Goal: Find specific page/section: Find specific page/section

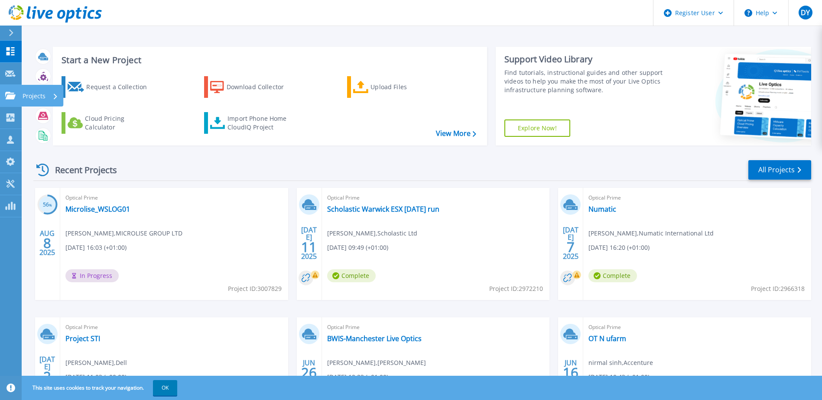
click at [37, 94] on p "Projects" at bounding box center [34, 96] width 23 height 23
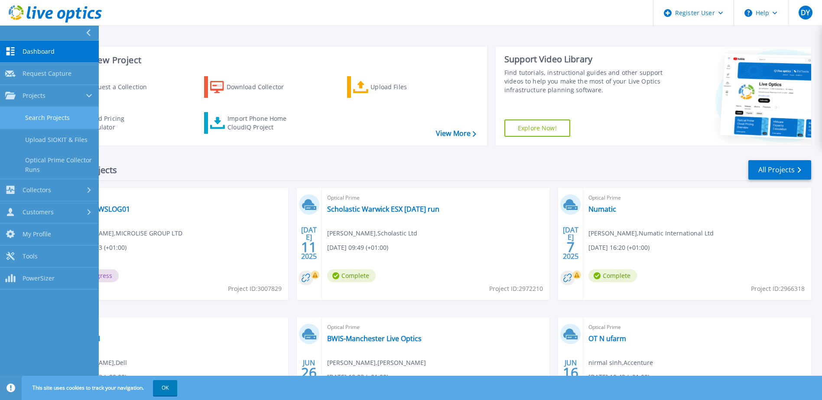
click at [55, 119] on link "Search Projects" at bounding box center [49, 118] width 99 height 22
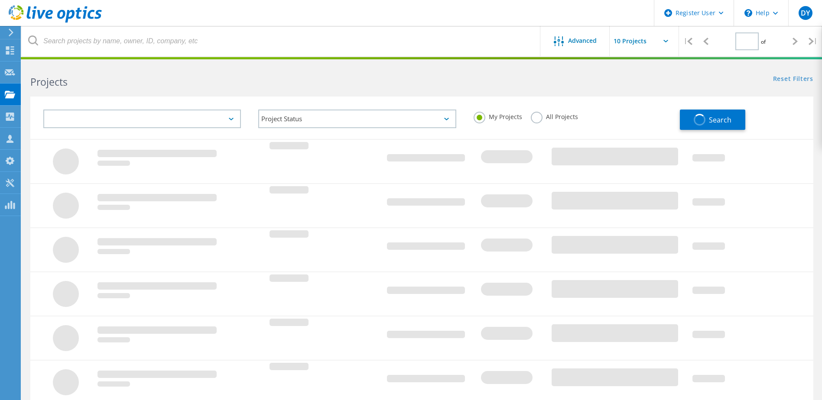
type input "1"
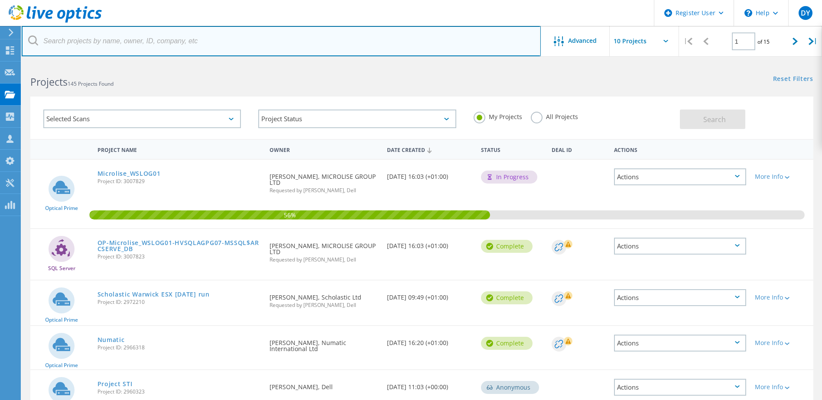
click at [139, 36] on input "text" at bounding box center [281, 41] width 519 height 30
type input "sepura"
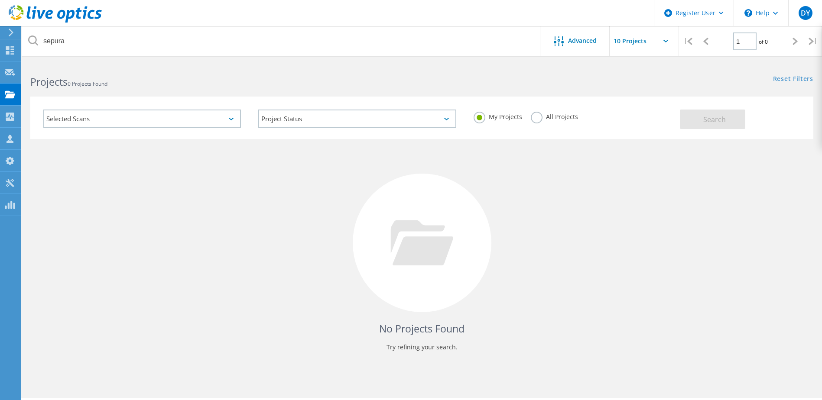
click at [534, 118] on label "All Projects" at bounding box center [554, 116] width 47 height 8
click at [0, 0] on input "All Projects" at bounding box center [0, 0] width 0 height 0
click at [693, 115] on button "Search" at bounding box center [712, 119] width 65 height 19
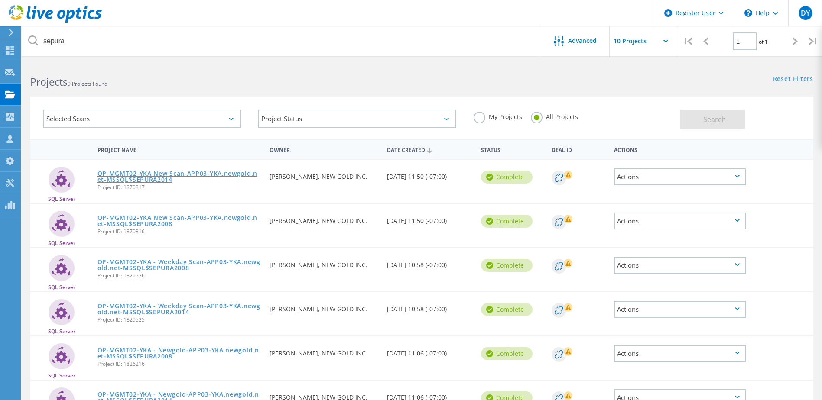
click at [151, 177] on link "OP-MGMT02-YKA New Scan-APP03-YKA.newgold.net-MSSQL$SEPURA2014" at bounding box center [179, 177] width 164 height 12
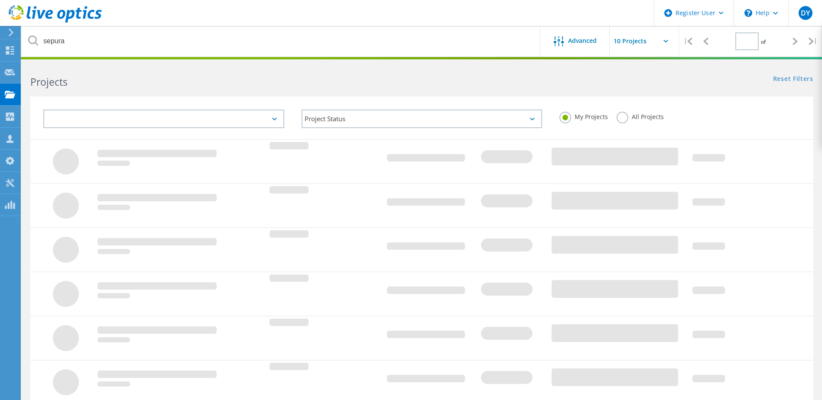
type input "1"
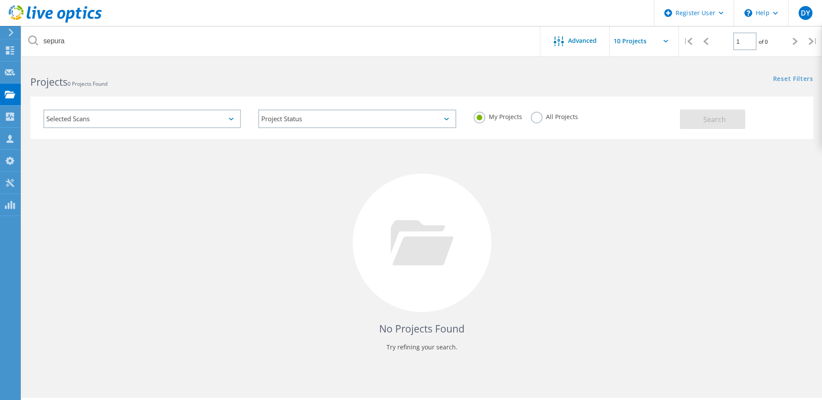
drag, startPoint x: 539, startPoint y: 117, endPoint x: 685, endPoint y: 117, distance: 145.5
click at [542, 117] on label "All Projects" at bounding box center [554, 116] width 47 height 8
click at [0, 0] on input "All Projects" at bounding box center [0, 0] width 0 height 0
click at [711, 117] on span "Search" at bounding box center [714, 120] width 23 height 10
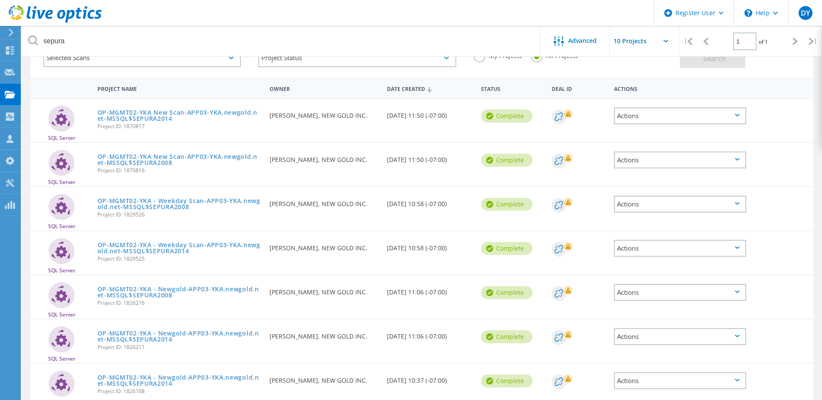
scroll to position [191, 0]
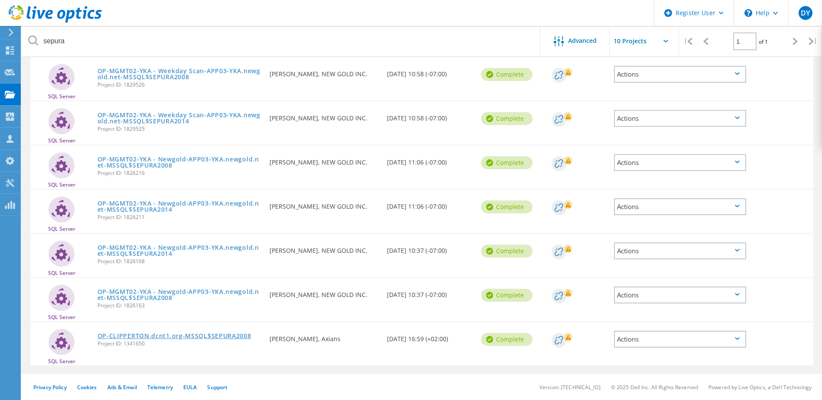
click at [199, 337] on link "OP-CLIPPERTON.dcnt1.org-MSSQL$SEPURA2008" at bounding box center [174, 336] width 154 height 6
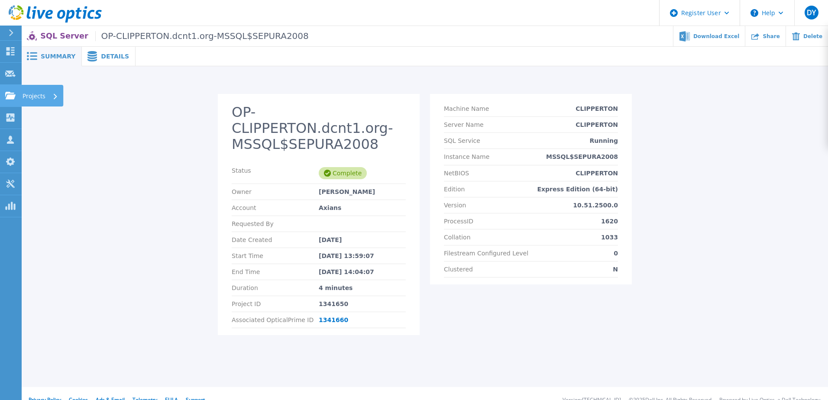
click at [17, 97] on link "Projects Projects" at bounding box center [11, 96] width 22 height 22
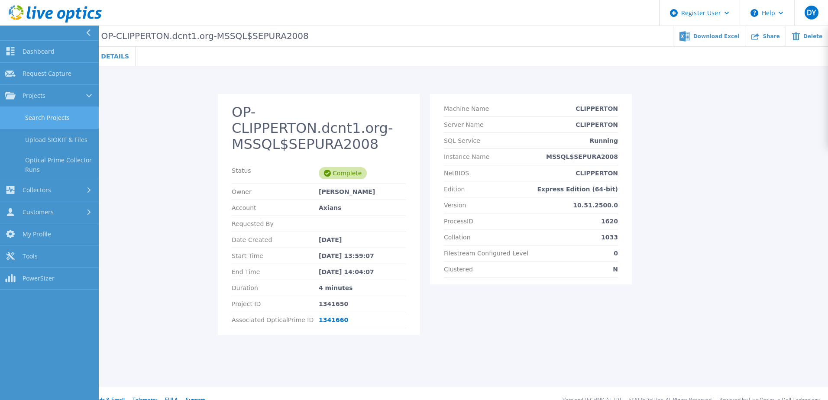
click at [45, 116] on link "Search Projects" at bounding box center [49, 118] width 99 height 22
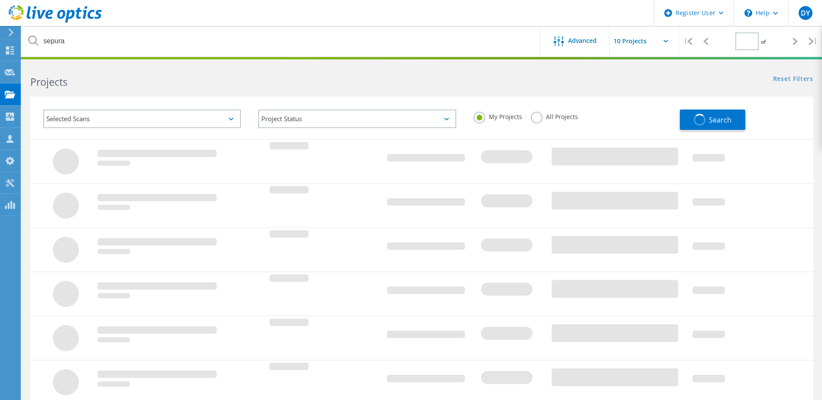
type input "1"
